Goal: Information Seeking & Learning: Compare options

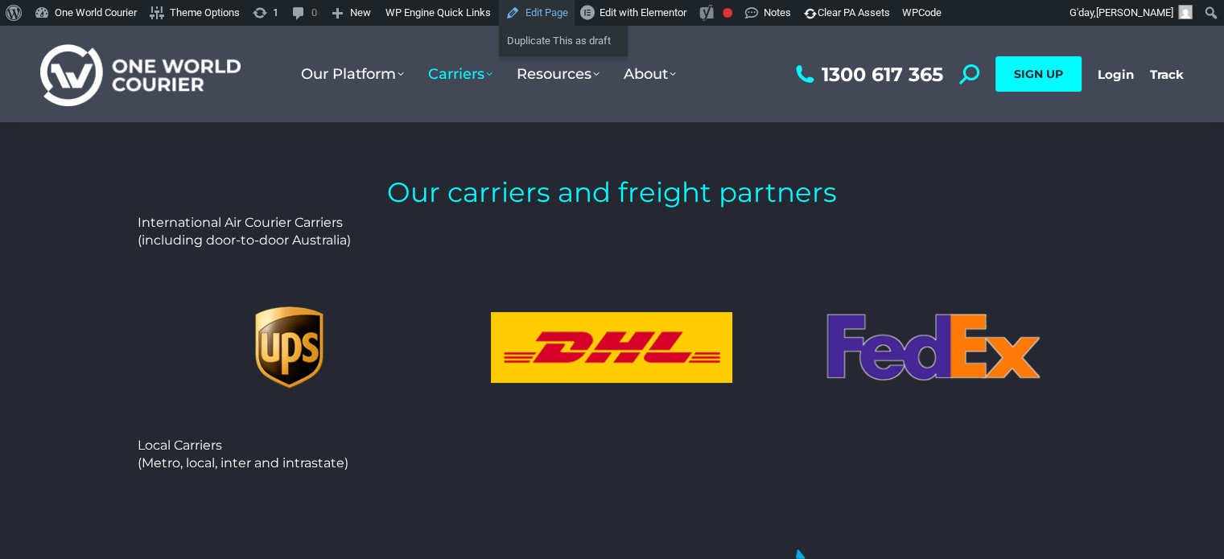
click at [543, 15] on link "Edit Page" at bounding box center [537, 13] width 76 height 26
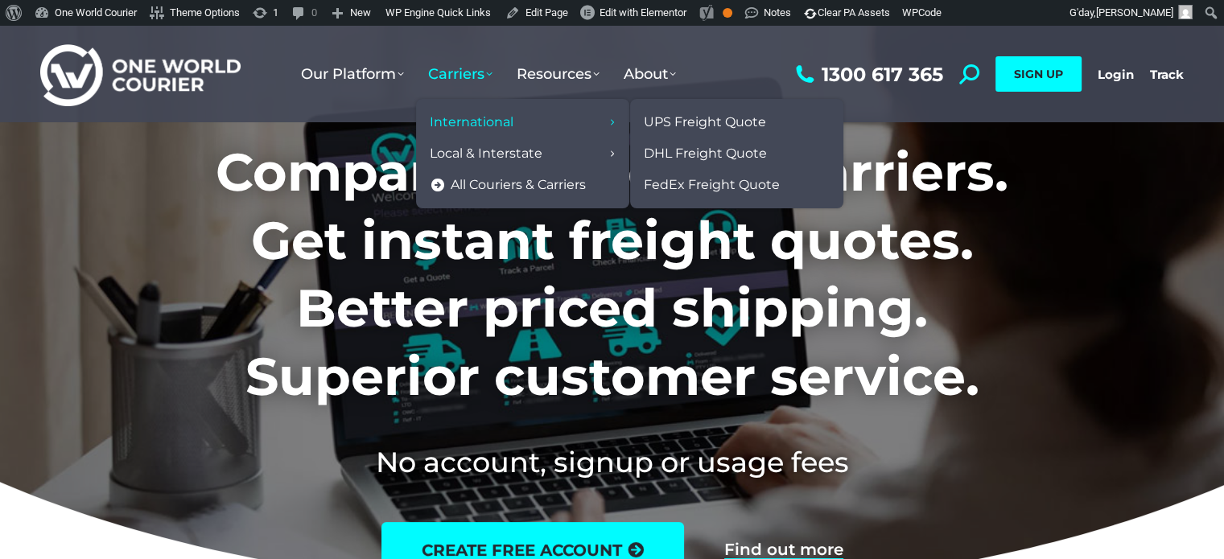
click at [486, 130] on span "International" at bounding box center [472, 122] width 84 height 17
click at [479, 121] on span "International" at bounding box center [472, 122] width 84 height 17
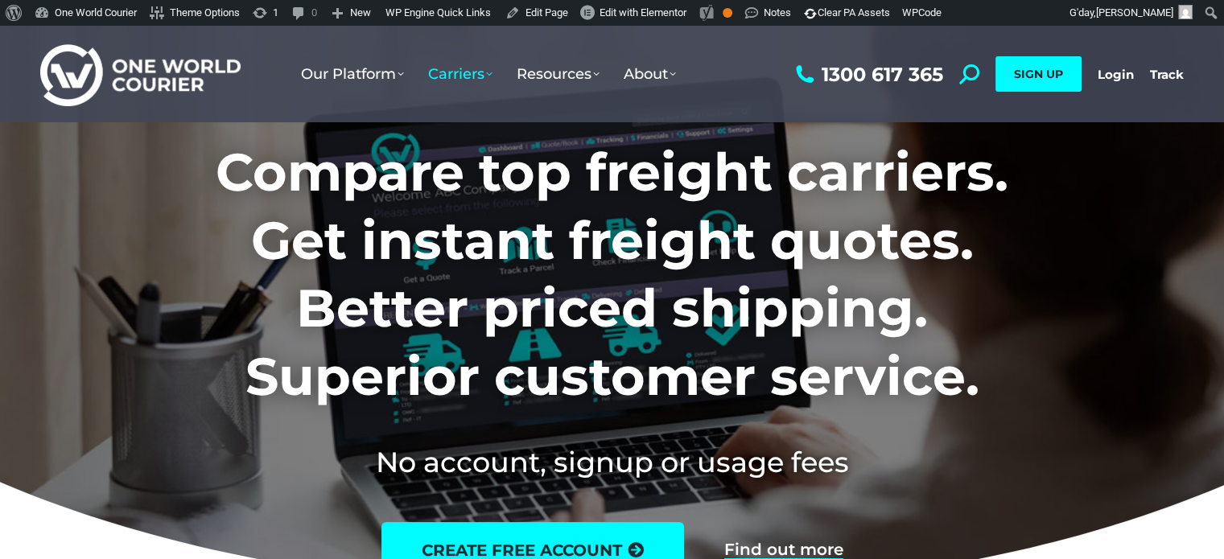
click at [203, 352] on h1 "Compare top freight carriers. Get instant freight quotes. Better priced shippin…" at bounding box center [611, 274] width 1005 height 272
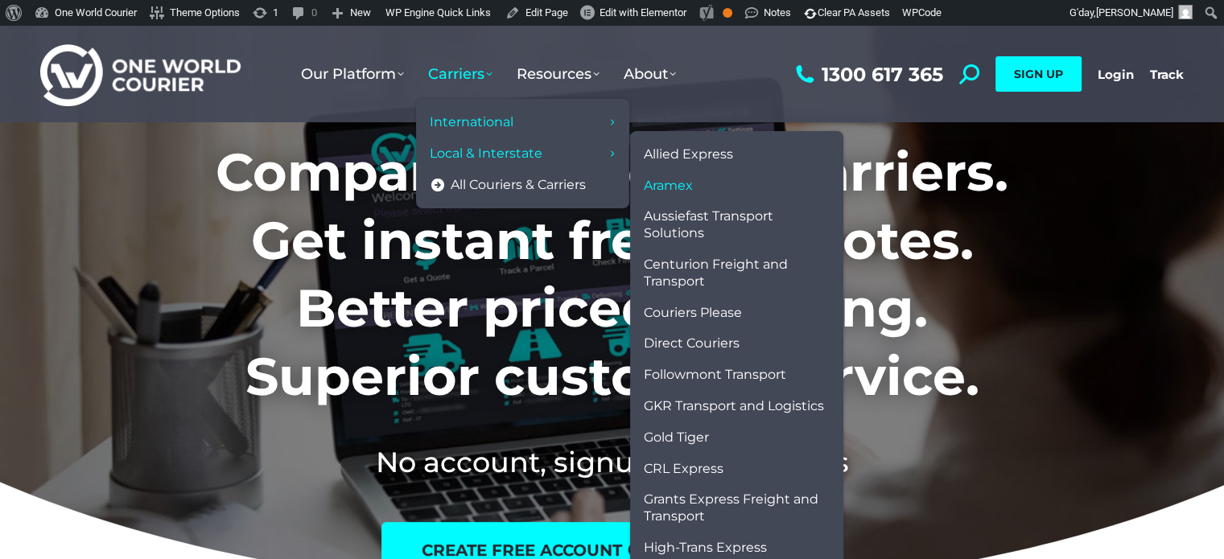
click at [680, 185] on span "Aramex" at bounding box center [668, 186] width 49 height 17
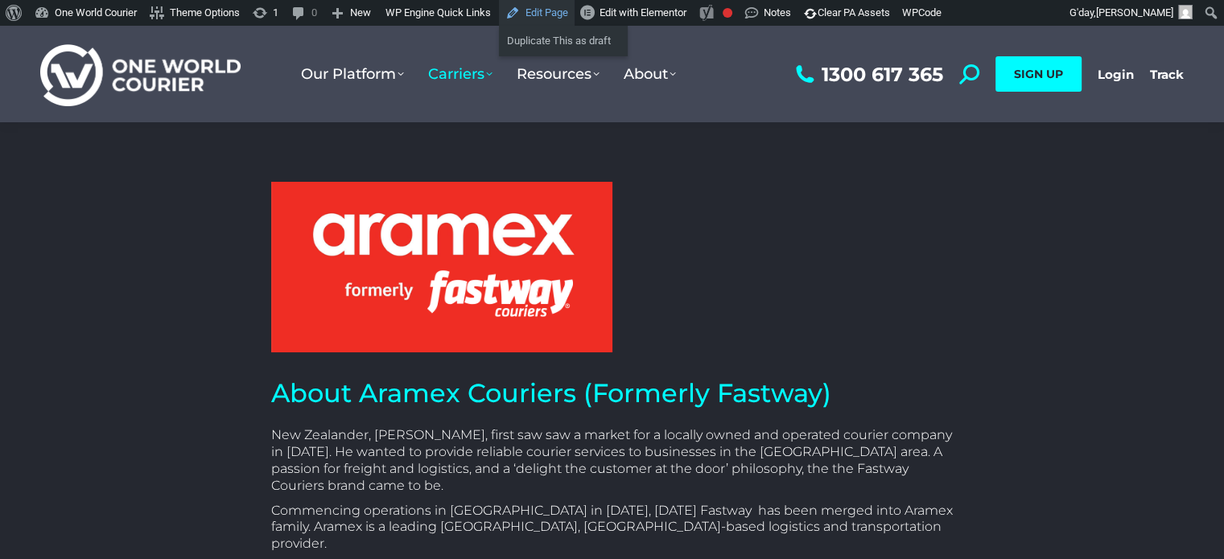
click at [553, 14] on link "Edit Page" at bounding box center [537, 13] width 76 height 26
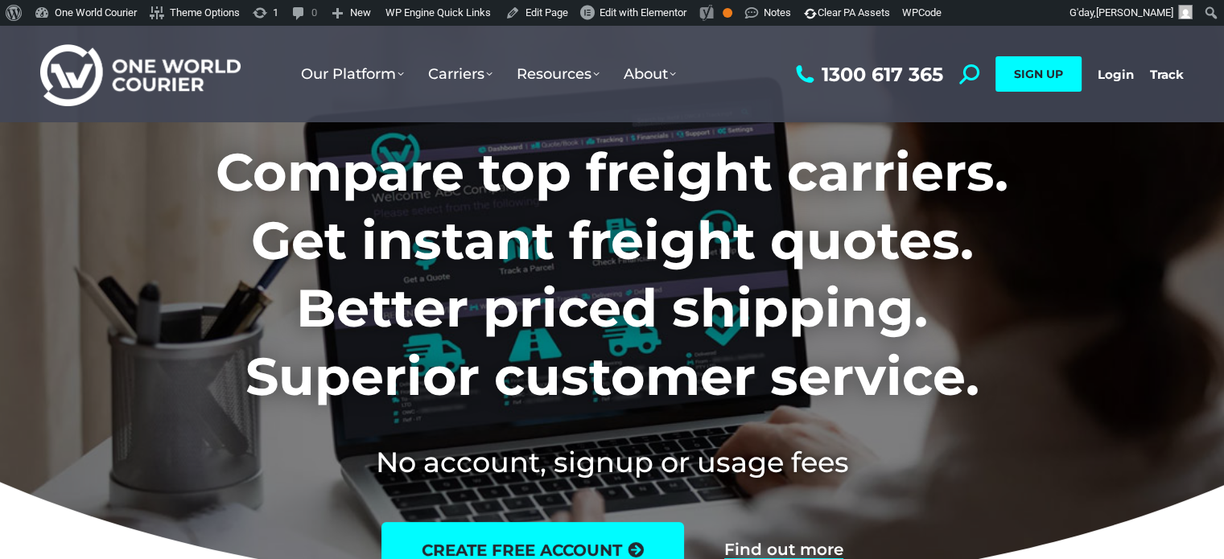
click at [329, 157] on h1 "Compare top freight carriers. Get instant freight quotes. Better priced shippin…" at bounding box center [611, 274] width 1005 height 272
click at [164, 64] on img at bounding box center [140, 74] width 200 height 65
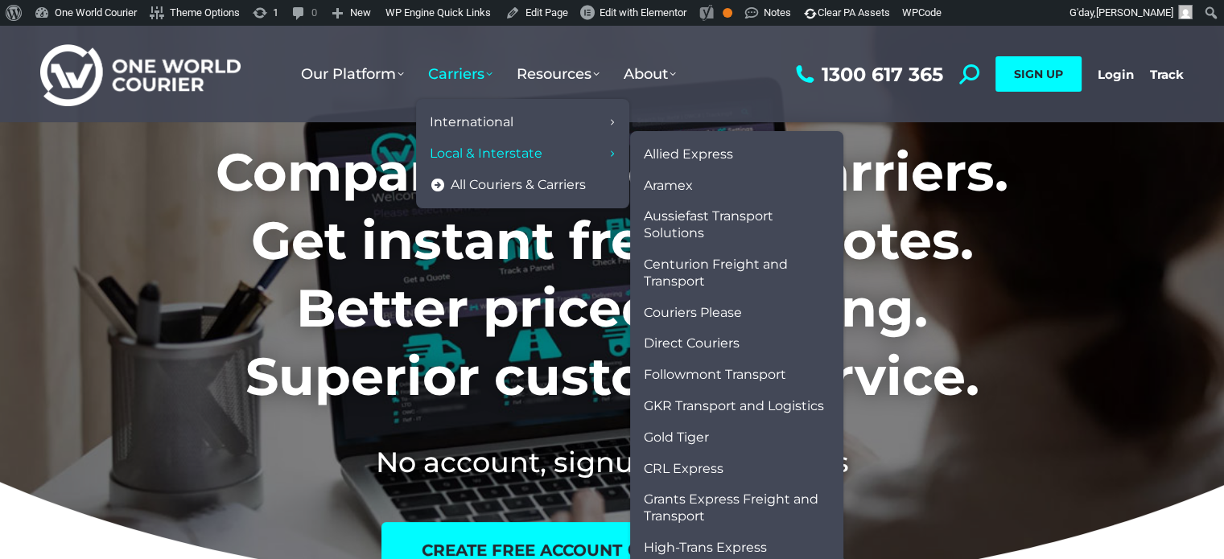
click at [475, 154] on span "Local & Interstate" at bounding box center [486, 154] width 113 height 17
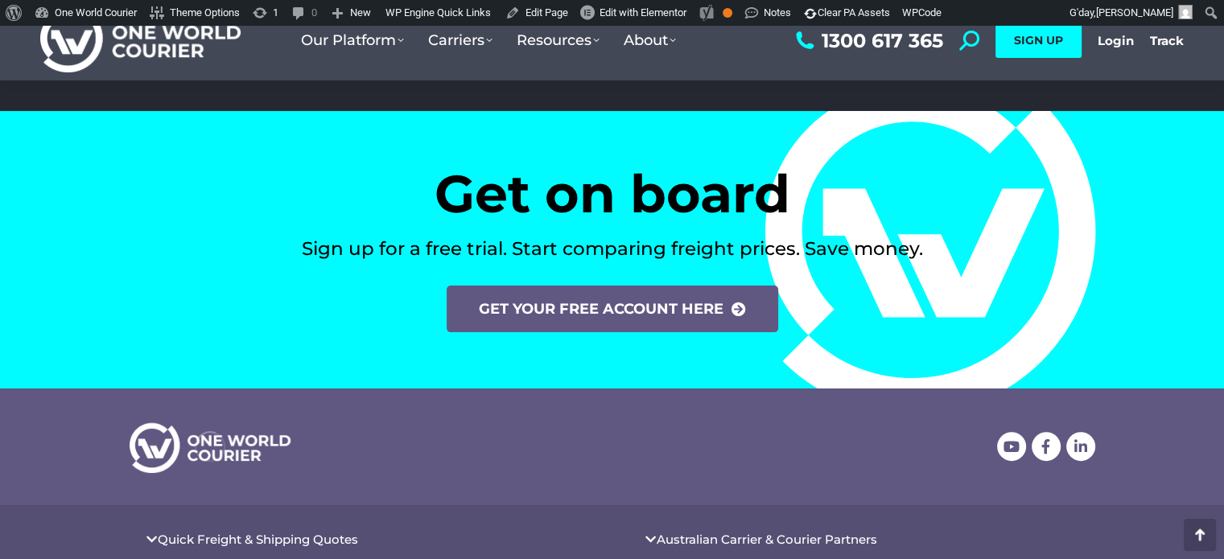
scroll to position [6756, 0]
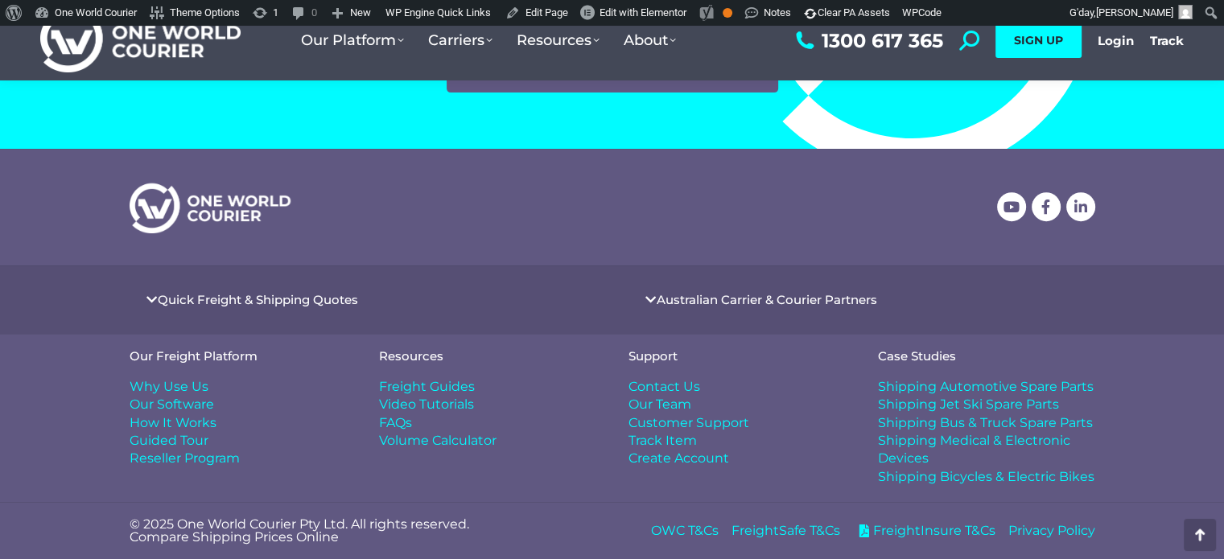
click at [456, 384] on span "Freight Guides" at bounding box center [427, 387] width 96 height 18
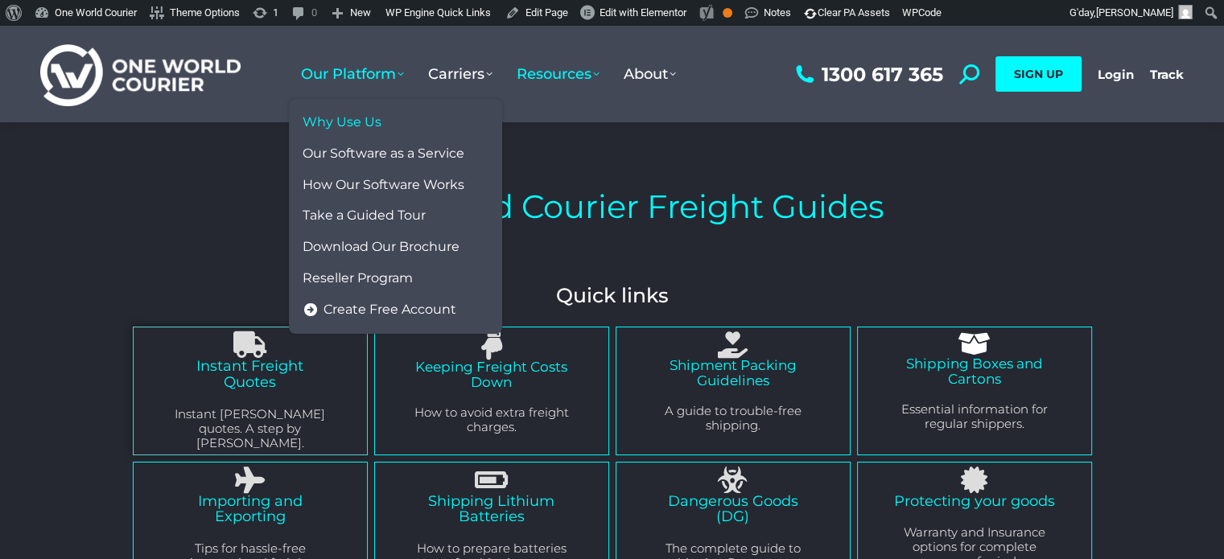
click at [329, 121] on span "Why Use Us" at bounding box center [341, 122] width 79 height 17
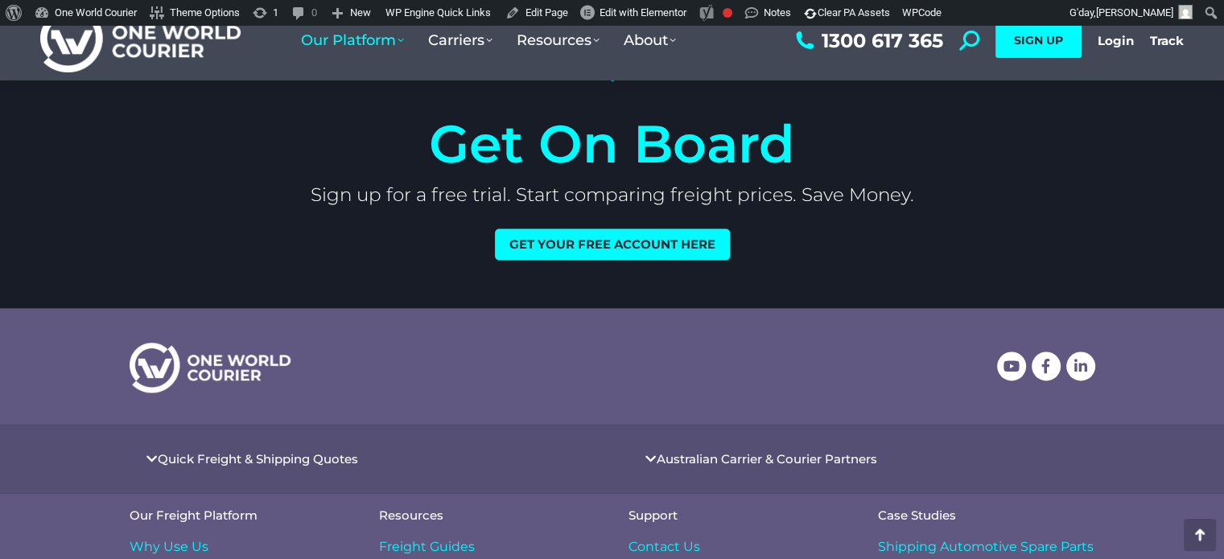
scroll to position [2695, 0]
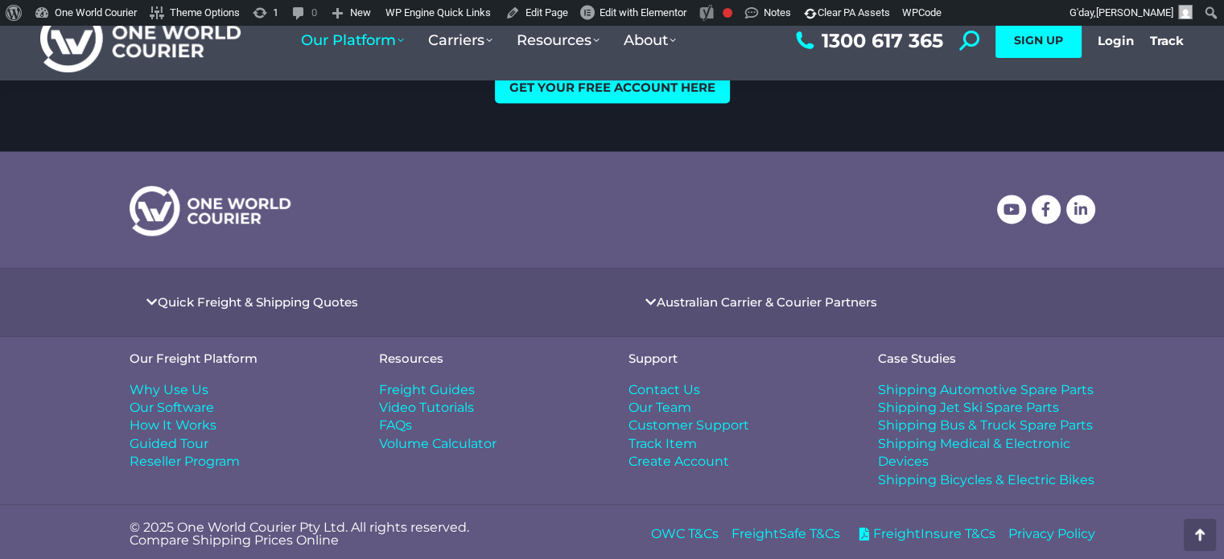
click at [644, 296] on icon at bounding box center [650, 302] width 12 height 12
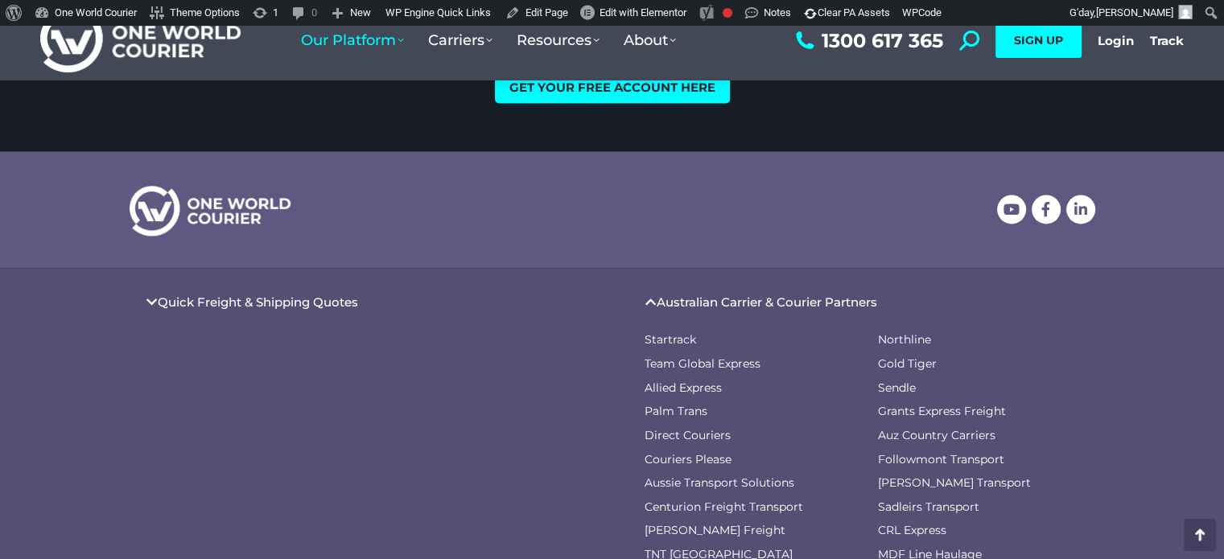
click at [150, 302] on icon at bounding box center [152, 302] width 12 height 12
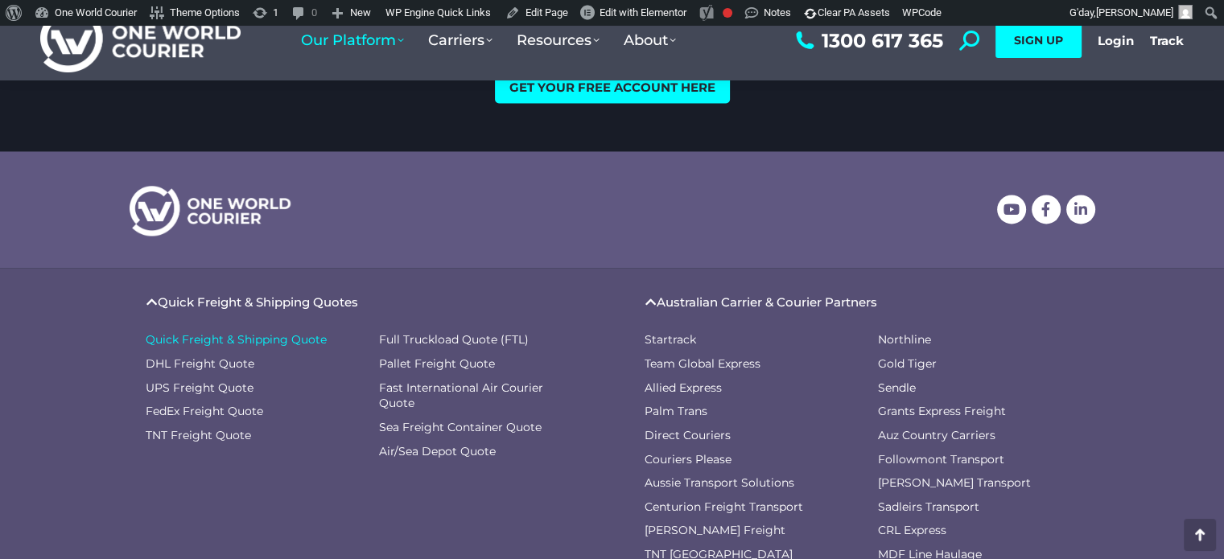
click at [210, 343] on span "Quick Freight & Shipping Quote" at bounding box center [236, 340] width 181 height 16
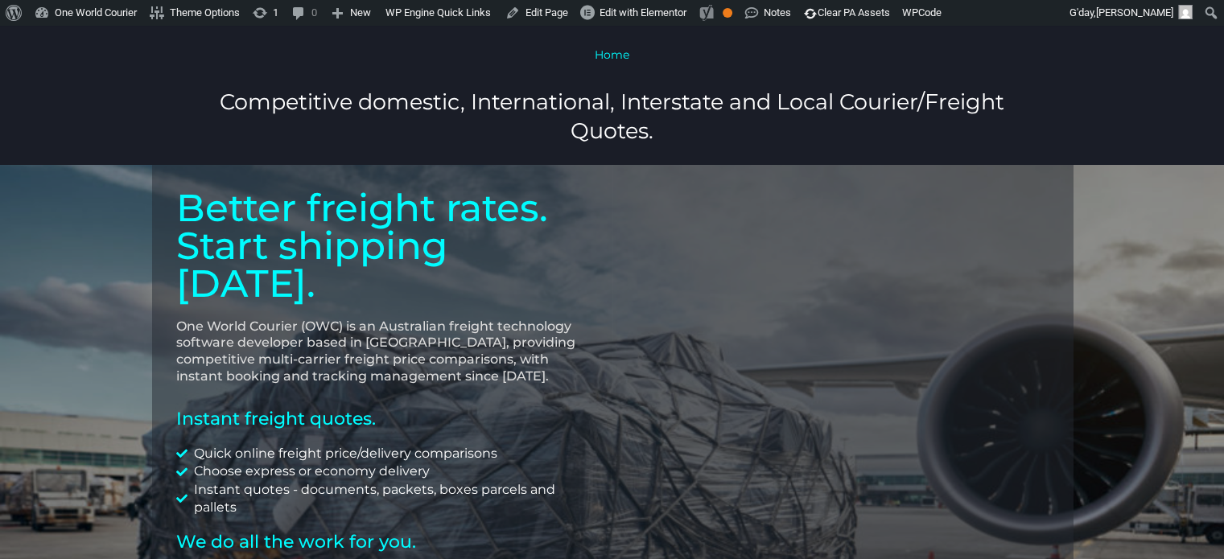
click at [606, 59] on link "Home" at bounding box center [611, 54] width 35 height 14
